Goal: Check status: Check status

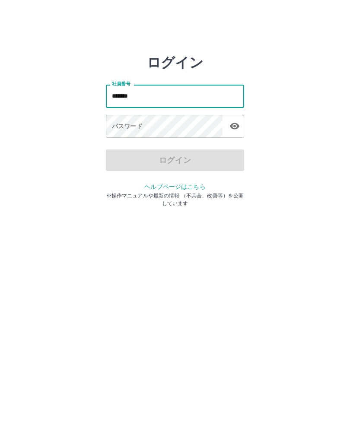
type input "*******"
click at [117, 124] on div "パスワード パスワード" at bounding box center [175, 127] width 138 height 24
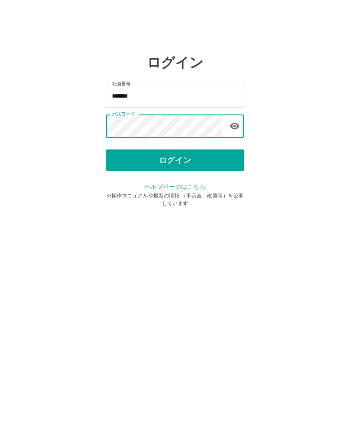
click at [218, 155] on button "ログイン" at bounding box center [175, 160] width 138 height 22
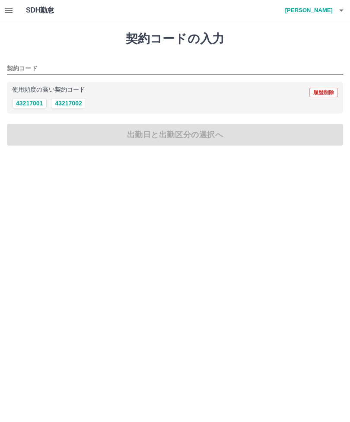
click at [7, 8] on icon "button" at bounding box center [9, 10] width 8 height 5
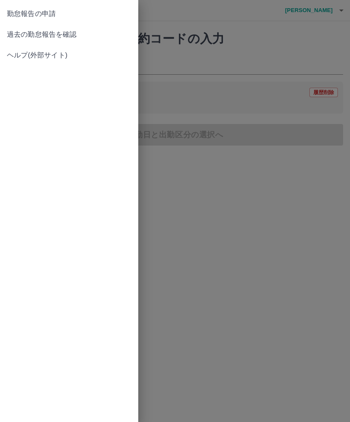
click at [63, 29] on link "過去の勤怠報告を確認" at bounding box center [69, 34] width 138 height 21
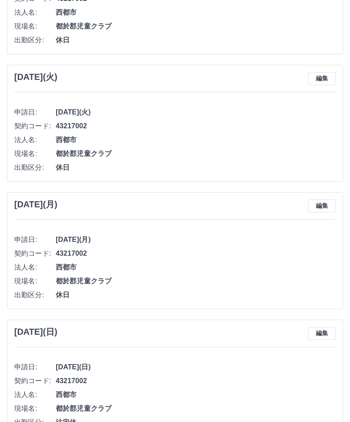
scroll to position [2900, 0]
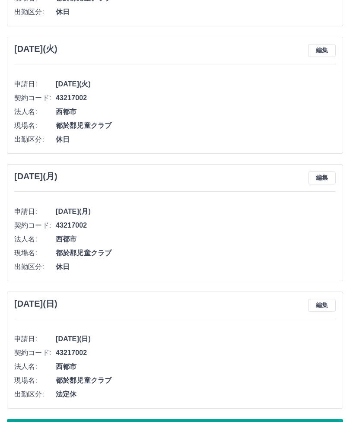
click at [187, 421] on button "もっと見る" at bounding box center [175, 430] width 336 height 22
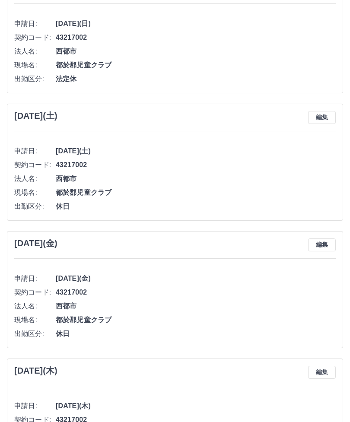
scroll to position [6085, 0]
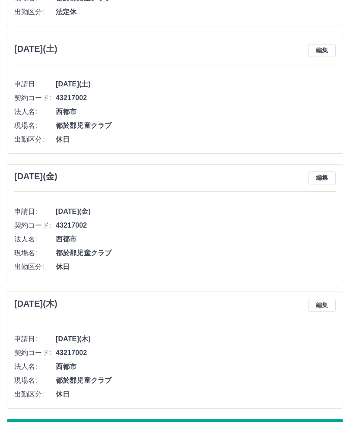
click at [184, 421] on button "もっと見る" at bounding box center [175, 430] width 336 height 22
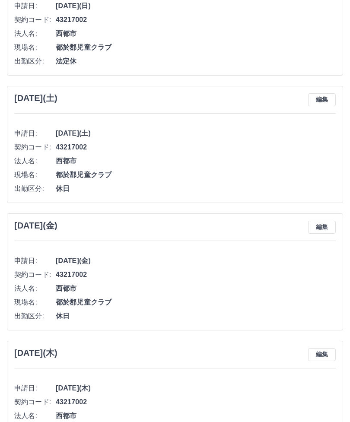
scroll to position [6034, 0]
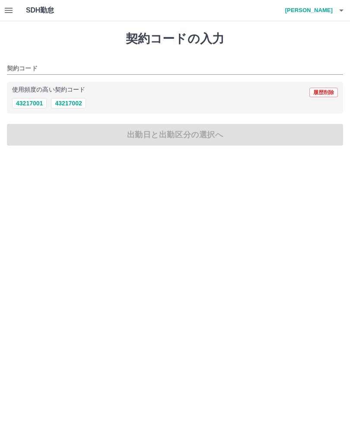
click at [345, 7] on icon "button" at bounding box center [341, 10] width 10 height 10
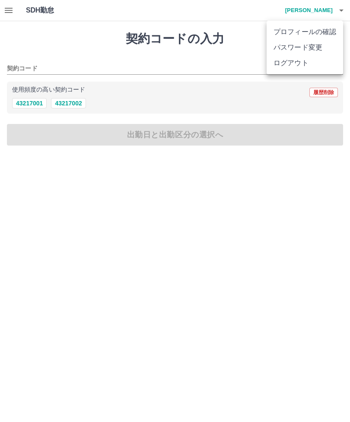
click at [292, 65] on li "ログアウト" at bounding box center [304, 63] width 76 height 16
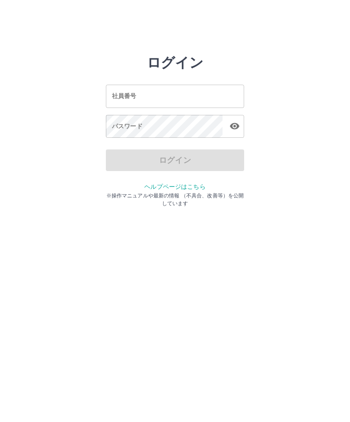
click at [151, 95] on input "社員番号" at bounding box center [175, 96] width 138 height 23
type input "*******"
click at [118, 124] on div "パスワード パスワード" at bounding box center [175, 127] width 138 height 24
click at [121, 125] on div "パスワード パスワード" at bounding box center [175, 127] width 138 height 24
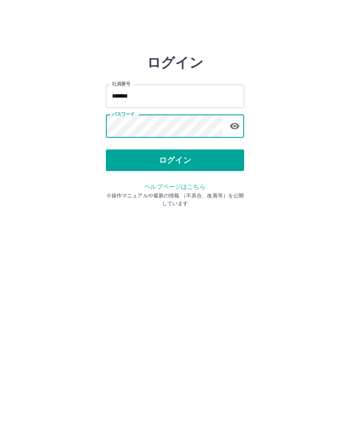
click at [174, 162] on button "ログイン" at bounding box center [175, 160] width 138 height 22
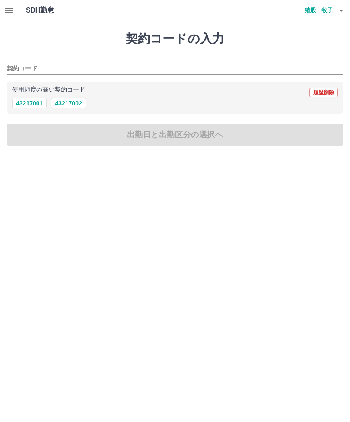
click at [70, 101] on button "43217002" at bounding box center [68, 103] width 35 height 10
type input "********"
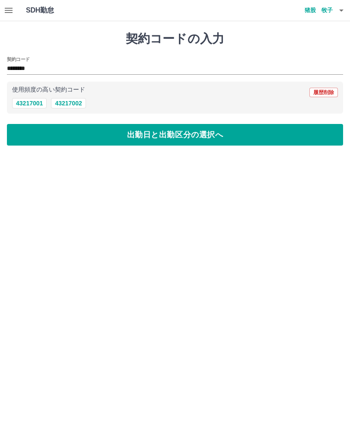
click at [159, 137] on button "出勤日と出勤区分の選択へ" at bounding box center [175, 135] width 336 height 22
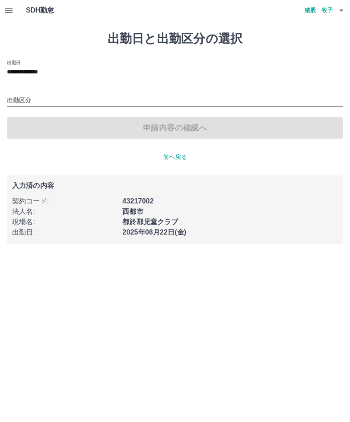
click at [13, 5] on icon "button" at bounding box center [8, 10] width 10 height 10
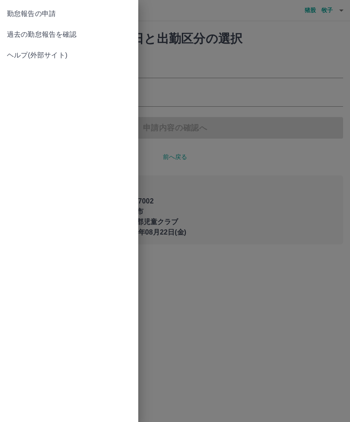
click at [73, 31] on span "過去の勤怠報告を確認" at bounding box center [69, 34] width 124 height 10
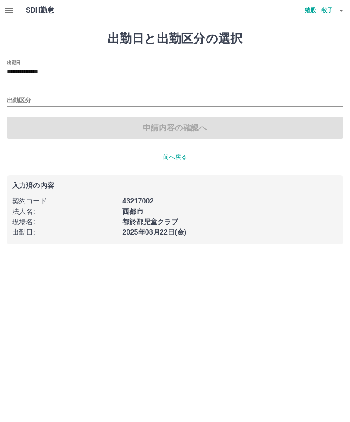
click at [343, 15] on icon "button" at bounding box center [341, 10] width 10 height 10
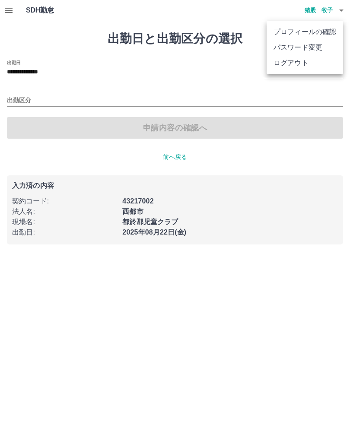
click at [298, 65] on li "ログアウト" at bounding box center [304, 63] width 76 height 16
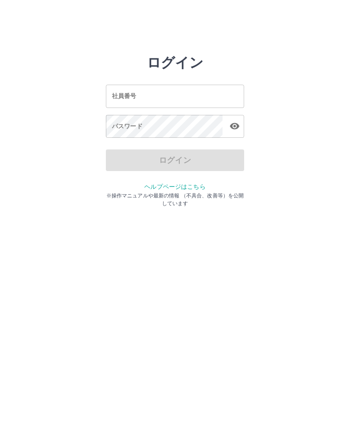
click at [117, 96] on div "社員番号 社員番号" at bounding box center [175, 96] width 138 height 23
type input "*******"
click at [116, 125] on div "パスワード パスワード" at bounding box center [175, 127] width 138 height 24
click at [118, 129] on div "パスワード パスワード" at bounding box center [175, 127] width 138 height 24
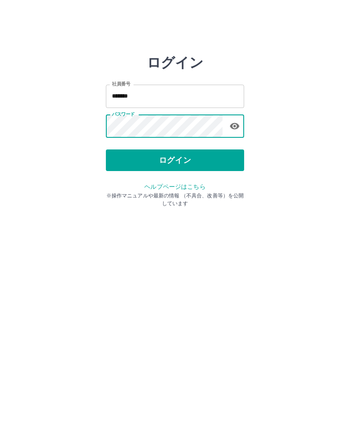
click at [190, 162] on button "ログイン" at bounding box center [175, 160] width 138 height 22
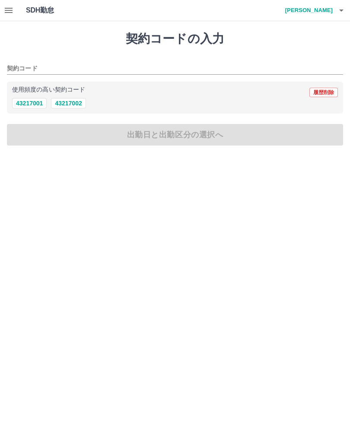
click at [72, 105] on button "43217002" at bounding box center [68, 103] width 35 height 10
type input "********"
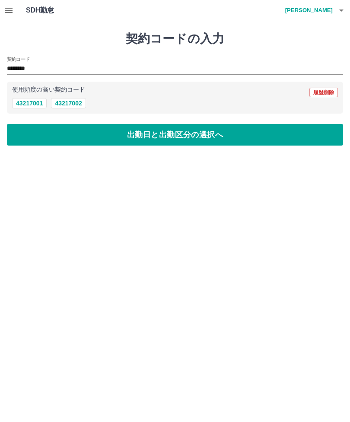
click at [12, 8] on icon "button" at bounding box center [9, 10] width 8 height 5
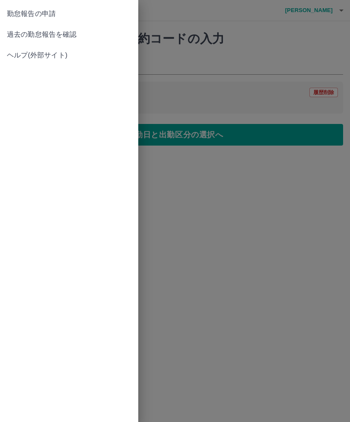
click at [71, 35] on span "過去の勤怠報告を確認" at bounding box center [69, 34] width 124 height 10
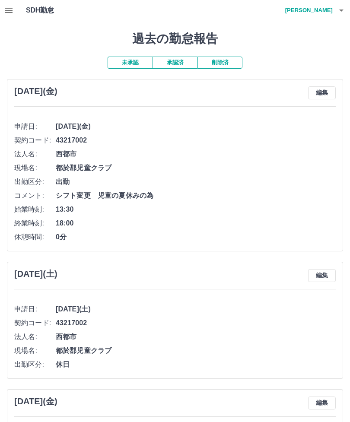
click at [12, 8] on icon "button" at bounding box center [9, 10] width 8 height 5
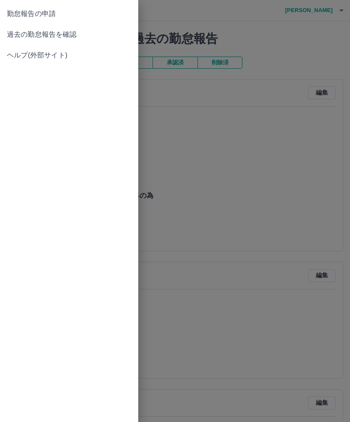
click at [86, 41] on link "過去の勤怠報告を確認" at bounding box center [69, 34] width 138 height 21
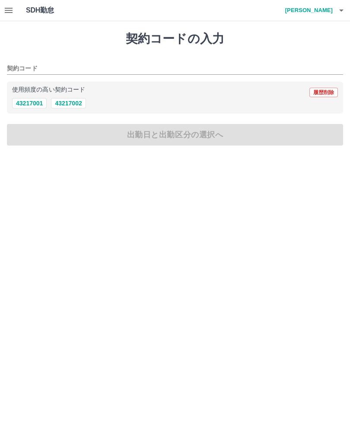
click at [73, 103] on button "43217002" at bounding box center [68, 103] width 35 height 10
type input "********"
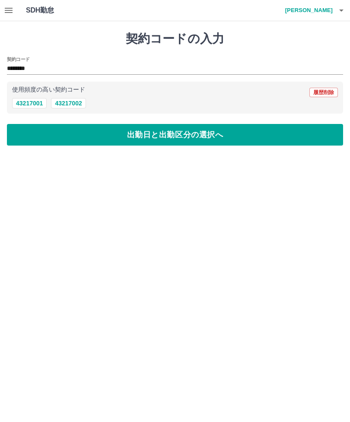
click at [11, 13] on icon "button" at bounding box center [9, 10] width 8 height 5
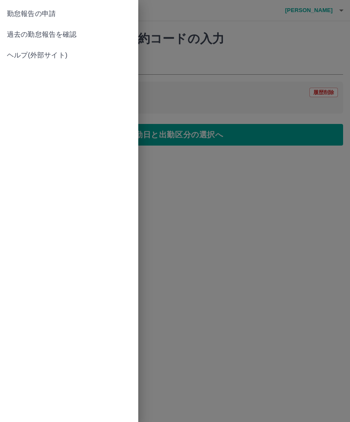
click at [71, 32] on span "過去の勤怠報告を確認" at bounding box center [69, 34] width 124 height 10
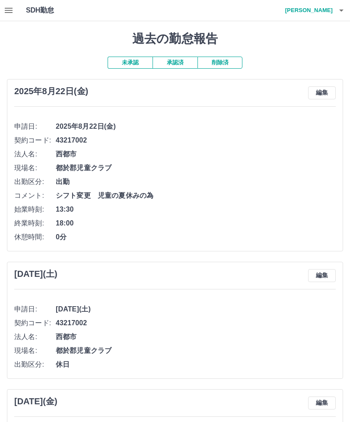
click at [6, 13] on icon "button" at bounding box center [9, 10] width 8 height 5
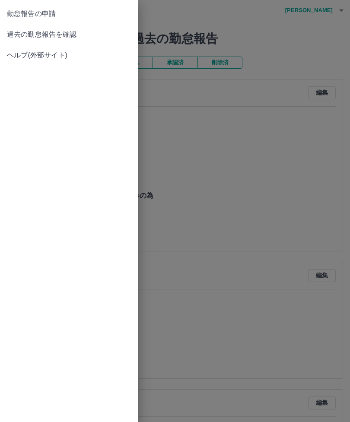
click at [74, 33] on span "過去の勤怠報告を確認" at bounding box center [69, 34] width 124 height 10
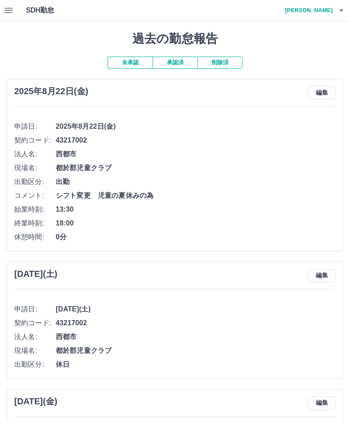
click at [12, 8] on icon "button" at bounding box center [9, 10] width 8 height 5
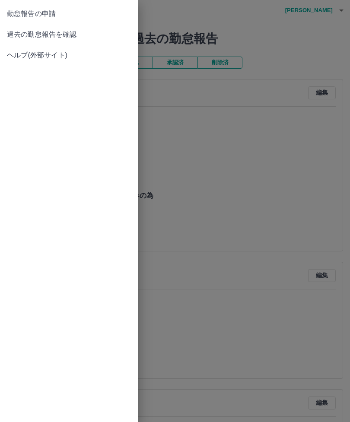
click at [67, 38] on span "過去の勤怠報告を確認" at bounding box center [69, 34] width 124 height 10
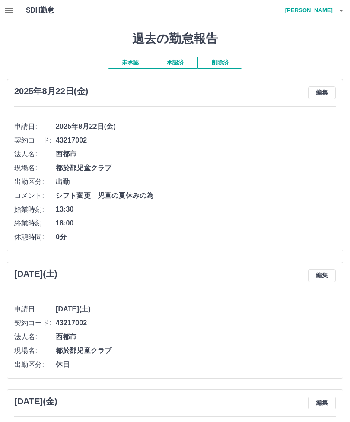
click at [179, 62] on button "承認済" at bounding box center [174, 63] width 45 height 12
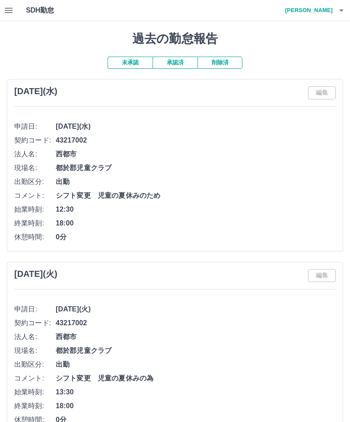
click at [142, 63] on button "未承認" at bounding box center [130, 63] width 45 height 12
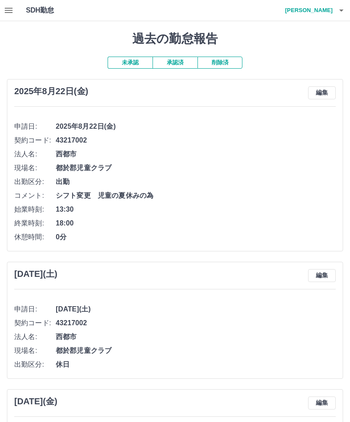
click at [9, 9] on icon "button" at bounding box center [8, 10] width 10 height 10
